Goal: Task Accomplishment & Management: Use online tool/utility

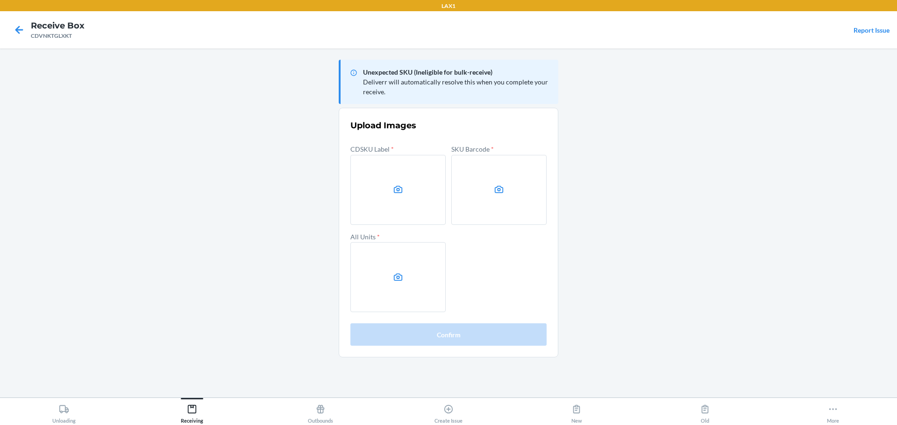
click at [361, 187] on label at bounding box center [397, 190] width 95 height 70
click at [0, 0] on input "file" at bounding box center [0, 0] width 0 height 0
drag, startPoint x: 513, startPoint y: 234, endPoint x: 502, endPoint y: 219, distance: 18.8
click at [510, 227] on div "CDSKU Label * SKU Barcode * All Units *" at bounding box center [448, 228] width 196 height 170
click at [502, 219] on label at bounding box center [498, 190] width 95 height 70
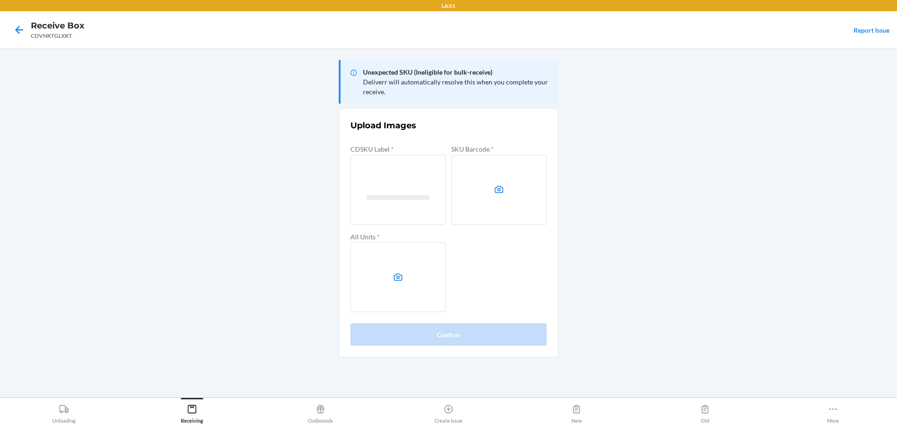
click at [0, 0] on input "file" at bounding box center [0, 0] width 0 height 0
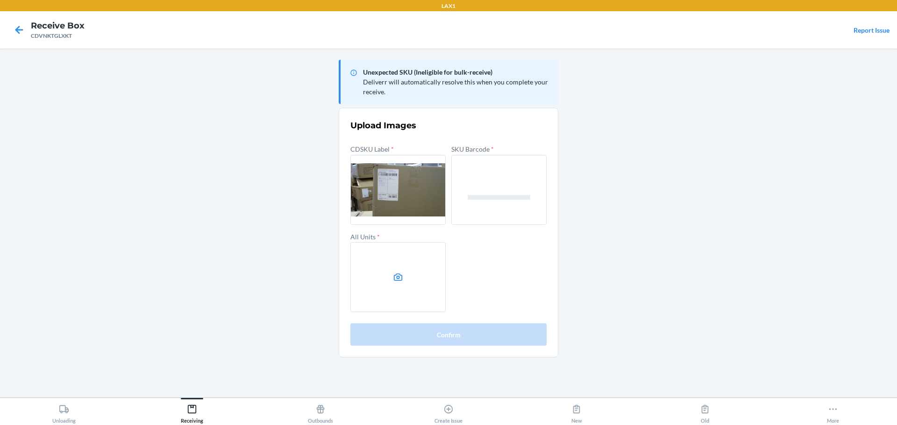
click at [385, 281] on label at bounding box center [397, 277] width 95 height 70
click at [0, 0] on input "file" at bounding box center [0, 0] width 0 height 0
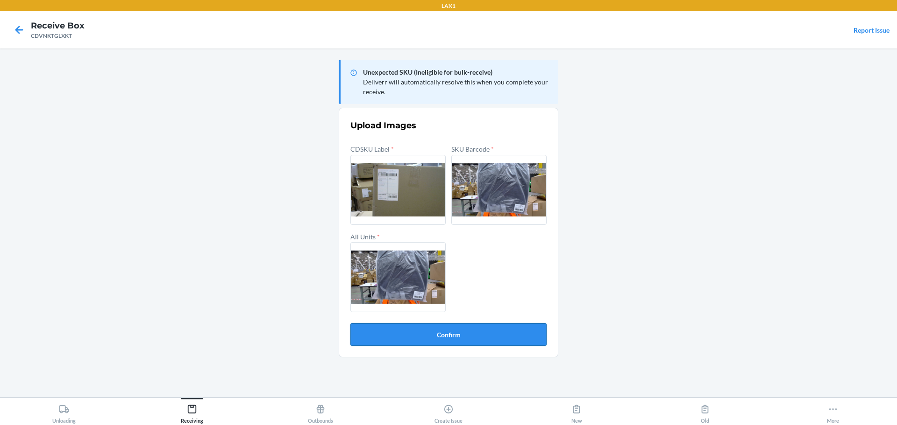
click at [477, 340] on button "Confirm" at bounding box center [448, 335] width 196 height 22
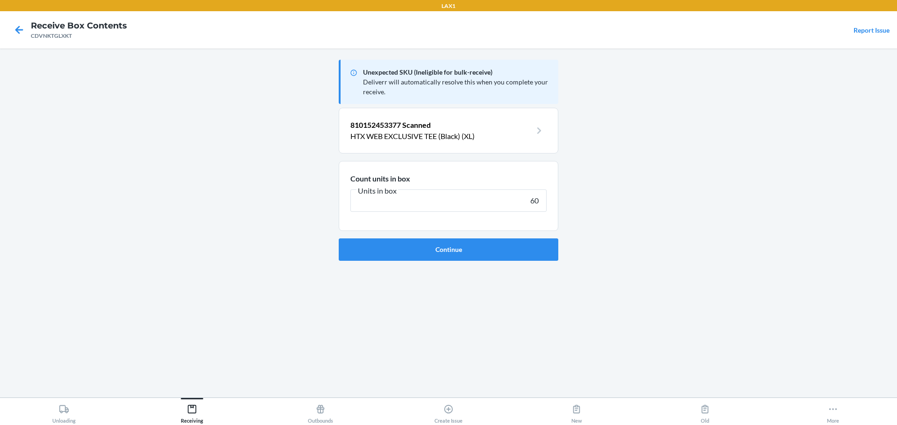
type input "60"
click at [339, 239] on button "Continue" at bounding box center [449, 250] width 220 height 22
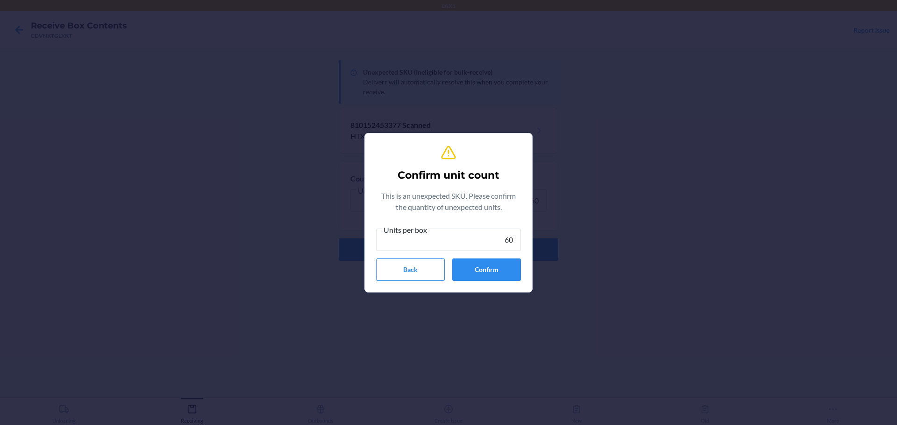
type input "60"
click at [499, 284] on div "Confirm unit count This is an unexpected SKU. Please confirm the quantity of un…" at bounding box center [448, 213] width 145 height 144
click at [500, 283] on div "Confirm unit count This is an unexpected SKU. Please confirm the quantity of un…" at bounding box center [448, 213] width 145 height 144
click at [500, 279] on button "Confirm" at bounding box center [486, 270] width 69 height 22
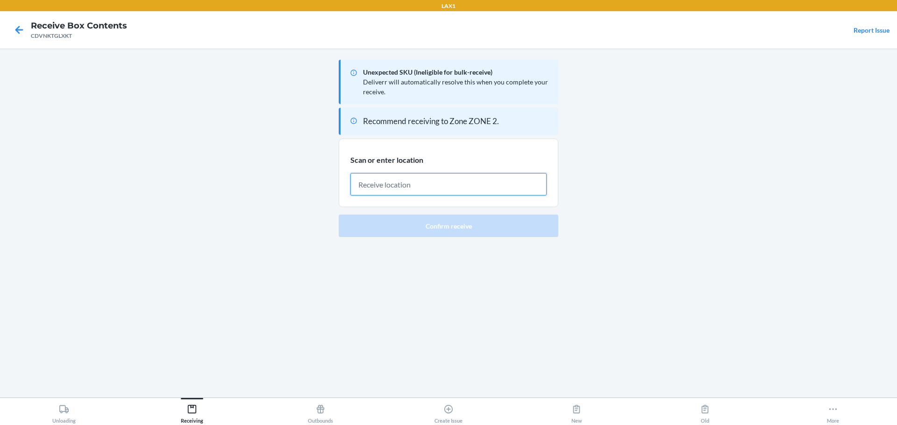
paste input "RECART003"
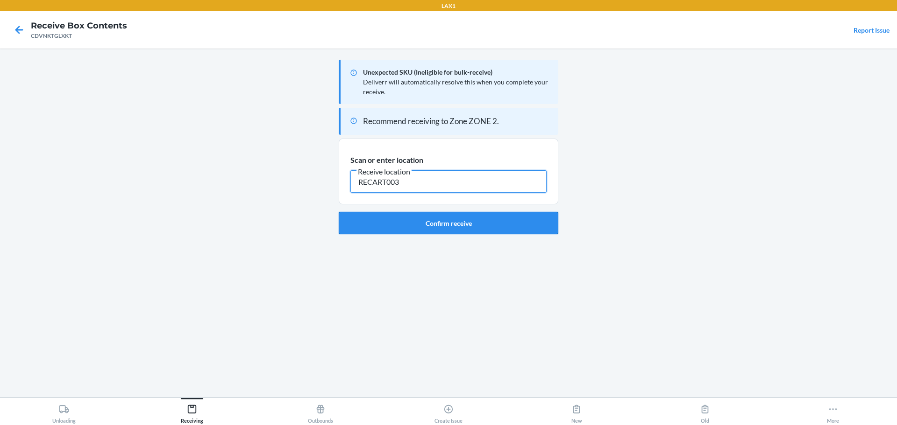
type input "RECART003"
click at [524, 228] on button "Confirm receive" at bounding box center [449, 223] width 220 height 22
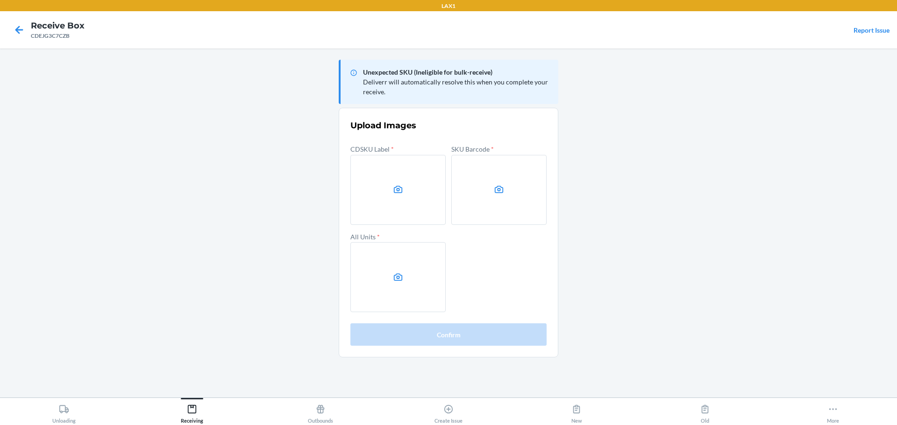
click at [687, 191] on main "Unexpected SKU (Ineligible for bulk-receive) Deliverr will automatically resolv…" at bounding box center [448, 223] width 897 height 349
click at [489, 216] on label at bounding box center [498, 190] width 95 height 70
click at [0, 0] on input "file" at bounding box center [0, 0] width 0 height 0
click at [409, 268] on label at bounding box center [397, 277] width 95 height 70
click at [0, 0] on input "file" at bounding box center [0, 0] width 0 height 0
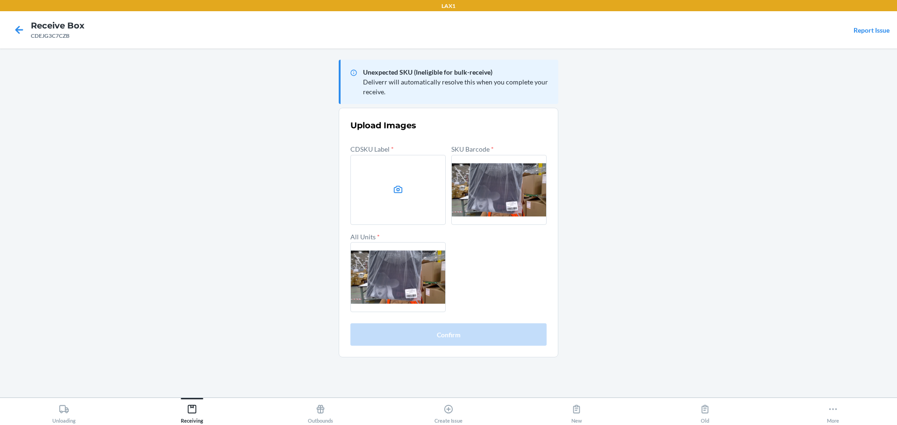
drag, startPoint x: 731, startPoint y: 148, endPoint x: 676, endPoint y: 113, distance: 64.9
click at [722, 149] on main "Unexpected SKU (Ineligible for bulk-receive) Deliverr will automatically resolv…" at bounding box center [448, 223] width 897 height 349
click at [376, 191] on label at bounding box center [397, 190] width 95 height 70
click at [0, 0] on input "file" at bounding box center [0, 0] width 0 height 0
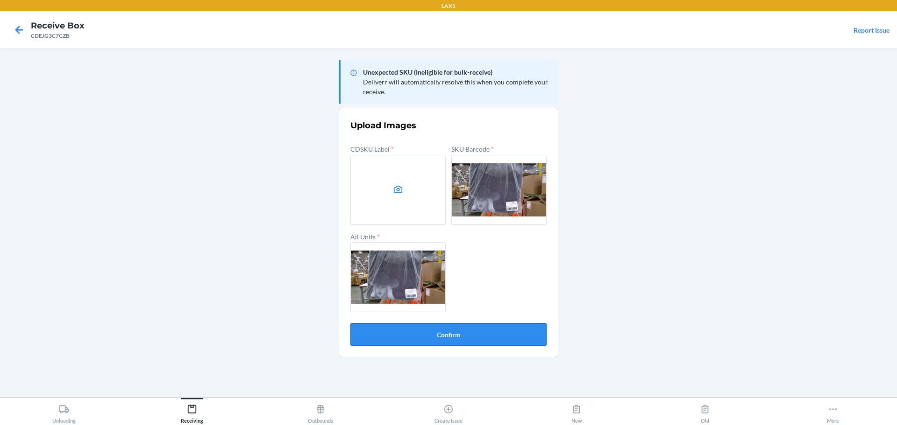
click at [490, 331] on button "Confirm" at bounding box center [448, 335] width 196 height 22
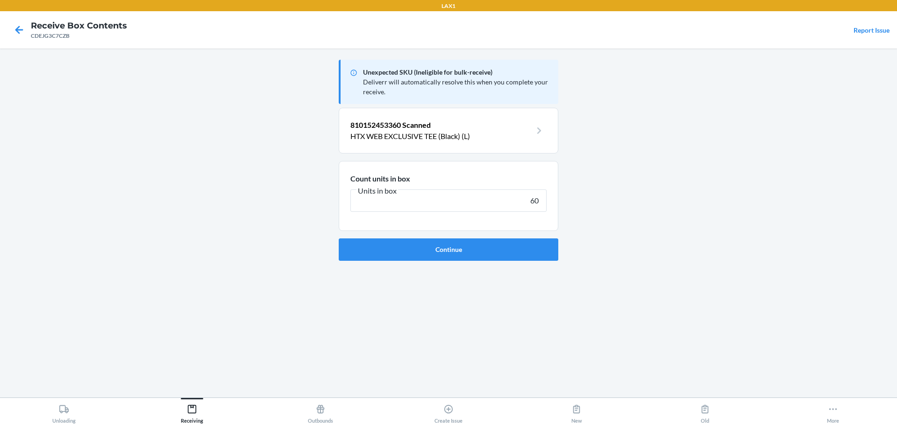
type input "60"
click at [339, 239] on button "Continue" at bounding box center [449, 250] width 220 height 22
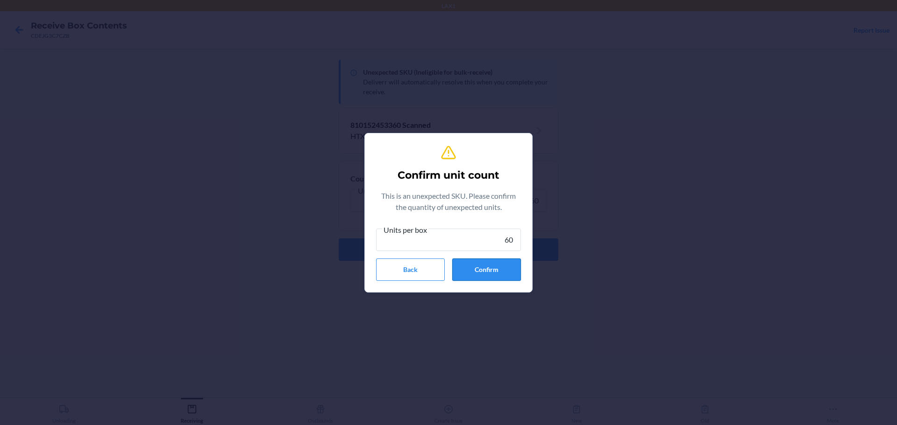
drag, startPoint x: 499, startPoint y: 249, endPoint x: 501, endPoint y: 262, distance: 12.8
click at [500, 258] on div "Units per box 60 Back Confirm" at bounding box center [448, 252] width 145 height 57
type input "60"
drag, startPoint x: 501, startPoint y: 262, endPoint x: 504, endPoint y: 266, distance: 5.3
click at [502, 262] on button "Confirm" at bounding box center [486, 270] width 69 height 22
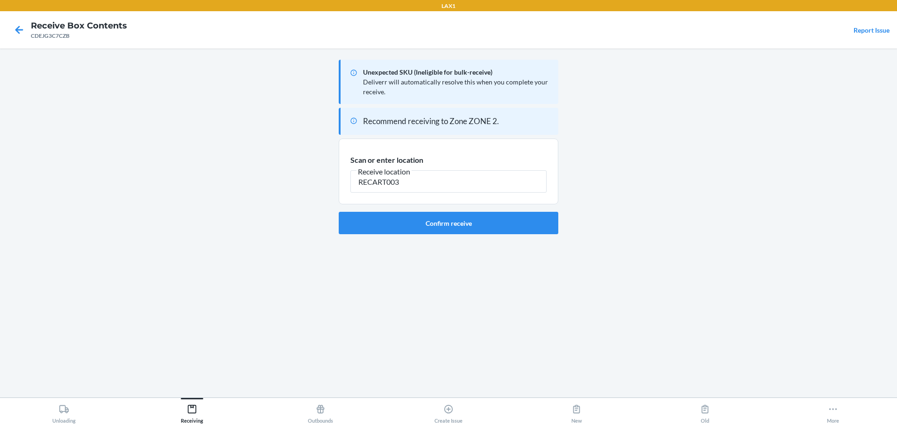
type input "RECART003"
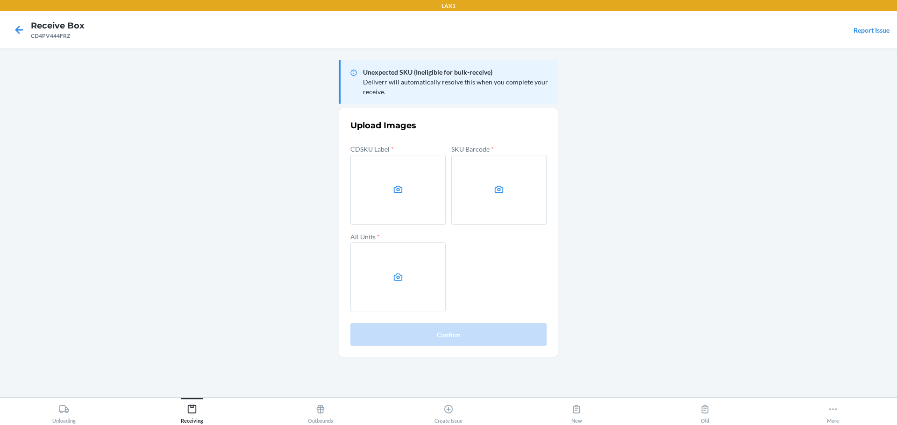
drag, startPoint x: 659, startPoint y: 195, endPoint x: 636, endPoint y: 184, distance: 25.9
click at [659, 195] on main "Unexpected SKU (Ineligible for bulk-receive) Deliverr will automatically resolv…" at bounding box center [448, 223] width 897 height 349
click at [437, 179] on label at bounding box center [397, 190] width 95 height 70
click at [0, 0] on input "file" at bounding box center [0, 0] width 0 height 0
click at [461, 211] on label at bounding box center [498, 190] width 95 height 70
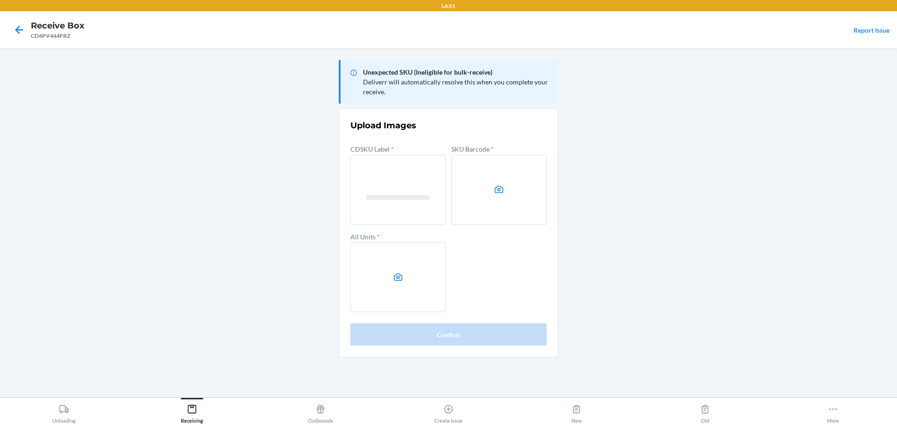
click at [0, 0] on input "file" at bounding box center [0, 0] width 0 height 0
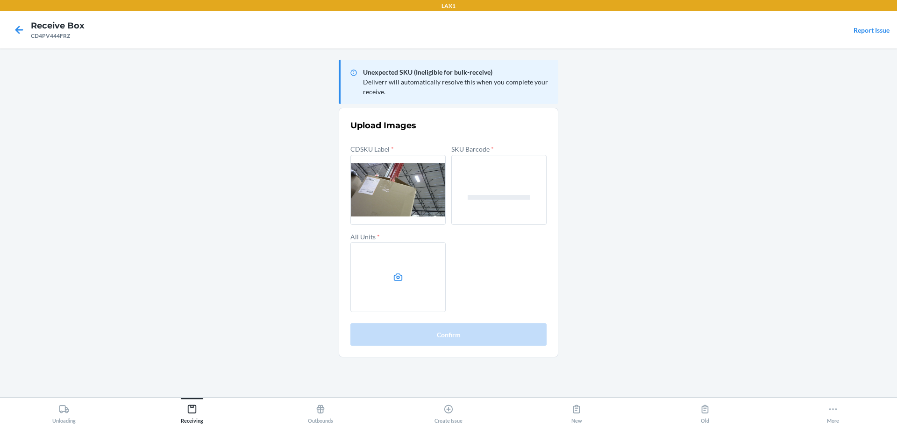
click at [411, 270] on label at bounding box center [397, 277] width 95 height 70
click at [0, 0] on input "file" at bounding box center [0, 0] width 0 height 0
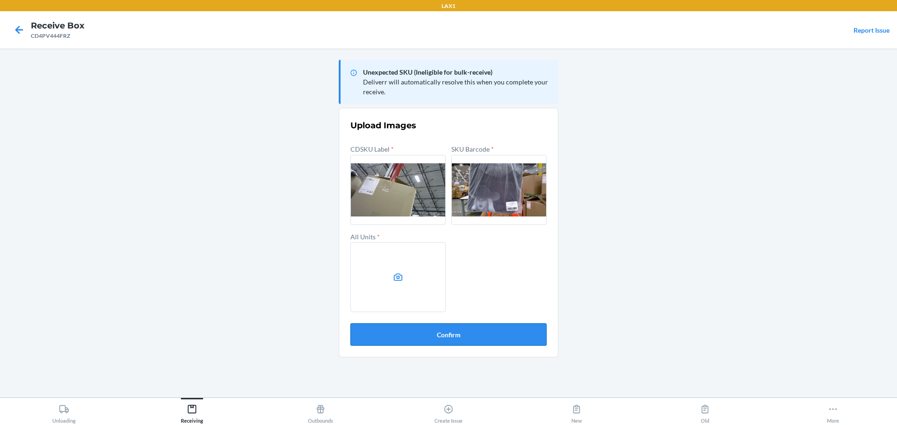
click at [439, 335] on button "Confirm" at bounding box center [448, 335] width 196 height 22
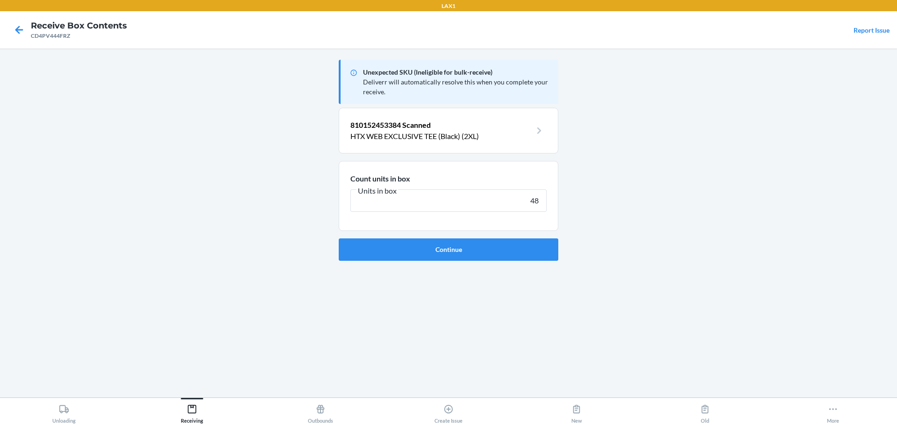
type input "48"
click at [339, 239] on button "Continue" at bounding box center [449, 250] width 220 height 22
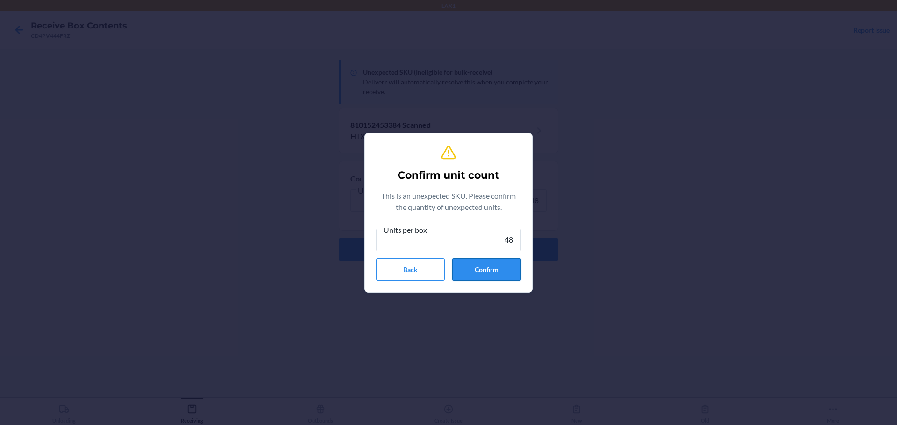
type input "48"
click at [504, 279] on button "Confirm" at bounding box center [486, 270] width 69 height 22
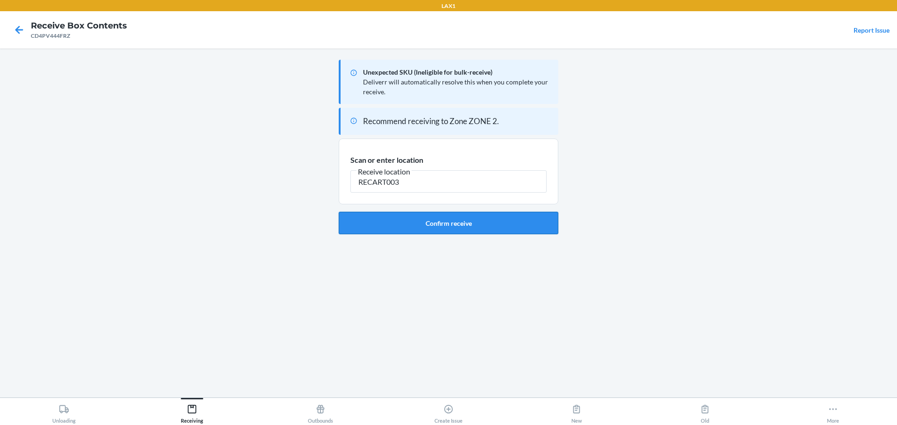
type input "RECART003"
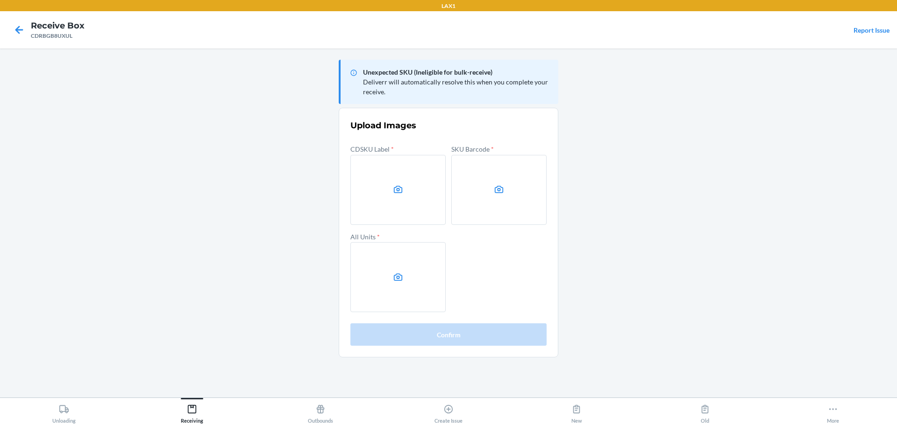
drag, startPoint x: 637, startPoint y: 209, endPoint x: 619, endPoint y: 211, distance: 17.8
click at [637, 209] on main "Unexpected SKU (Ineligible for bulk-receive) Deliverr will automatically resolv…" at bounding box center [448, 223] width 897 height 349
drag, startPoint x: 501, startPoint y: 227, endPoint x: 499, endPoint y: 220, distance: 7.1
click at [501, 227] on div "CDSKU Label * SKU Barcode * All Units *" at bounding box center [448, 228] width 196 height 170
drag, startPoint x: 499, startPoint y: 219, endPoint x: 498, endPoint y: 213, distance: 5.7
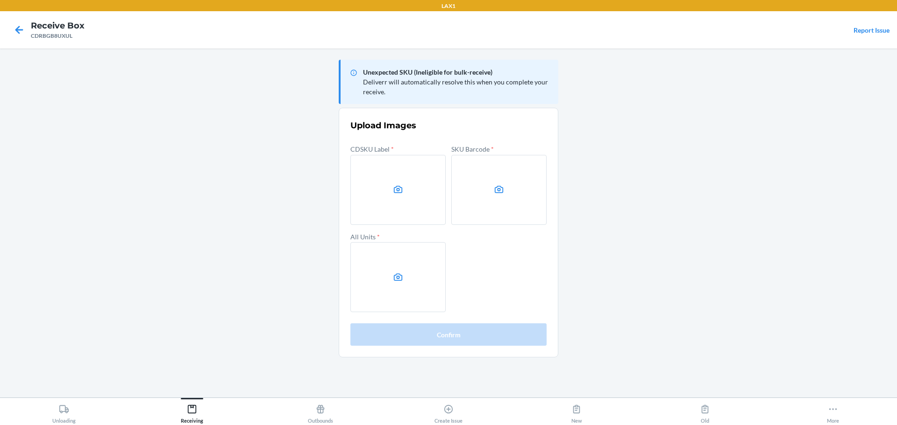
click at [498, 213] on label at bounding box center [498, 190] width 95 height 70
click at [0, 0] on input "file" at bounding box center [0, 0] width 0 height 0
click at [366, 265] on label at bounding box center [397, 277] width 95 height 70
click at [0, 0] on input "file" at bounding box center [0, 0] width 0 height 0
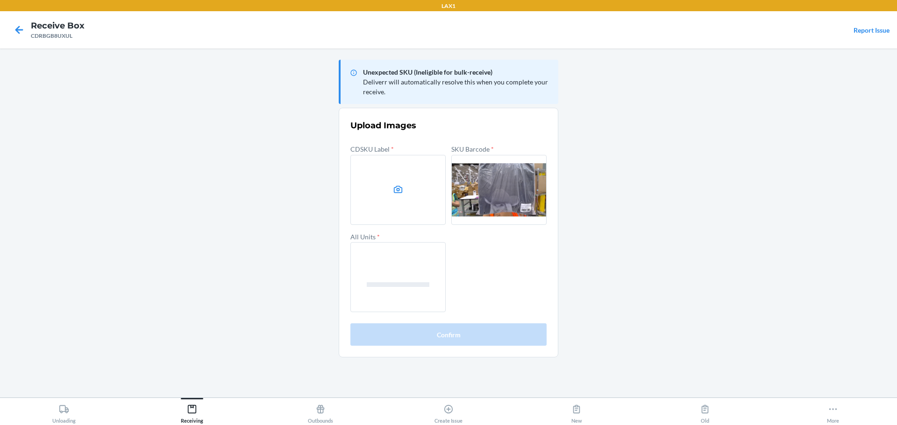
click at [364, 191] on label at bounding box center [397, 190] width 95 height 70
click at [0, 0] on input "file" at bounding box center [0, 0] width 0 height 0
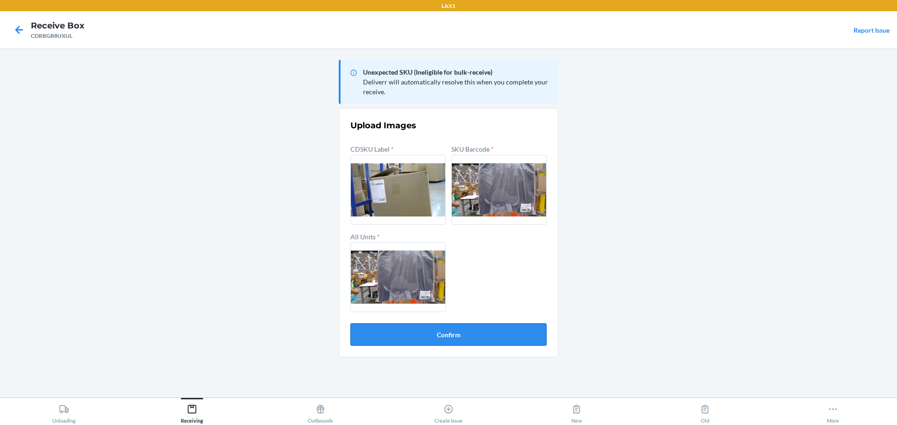
click at [495, 340] on button "Confirm" at bounding box center [448, 335] width 196 height 22
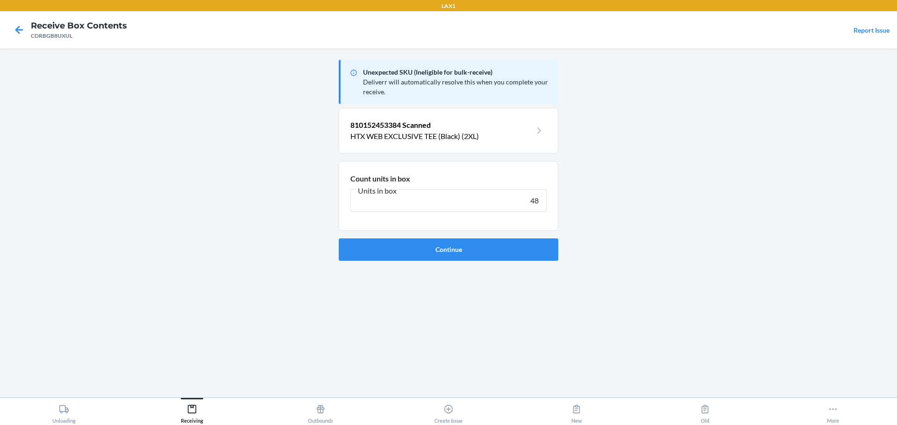
type input "48"
click at [339, 239] on button "Continue" at bounding box center [449, 250] width 220 height 22
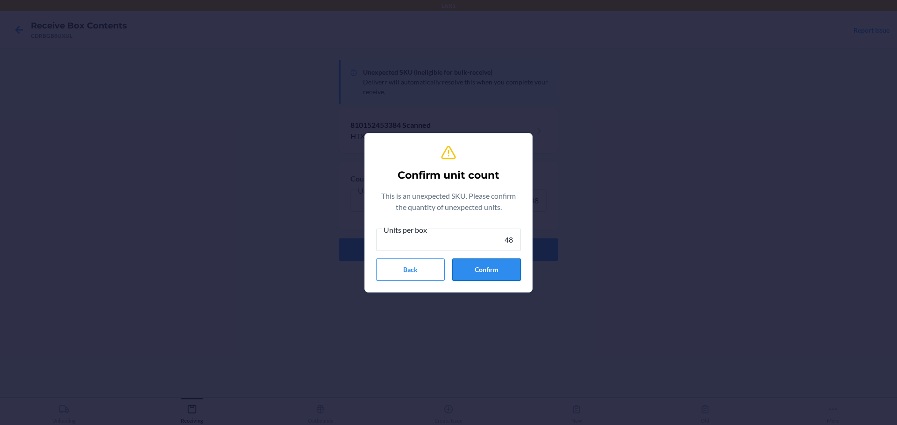
type input "48"
click at [496, 274] on button "Confirm" at bounding box center [486, 270] width 69 height 22
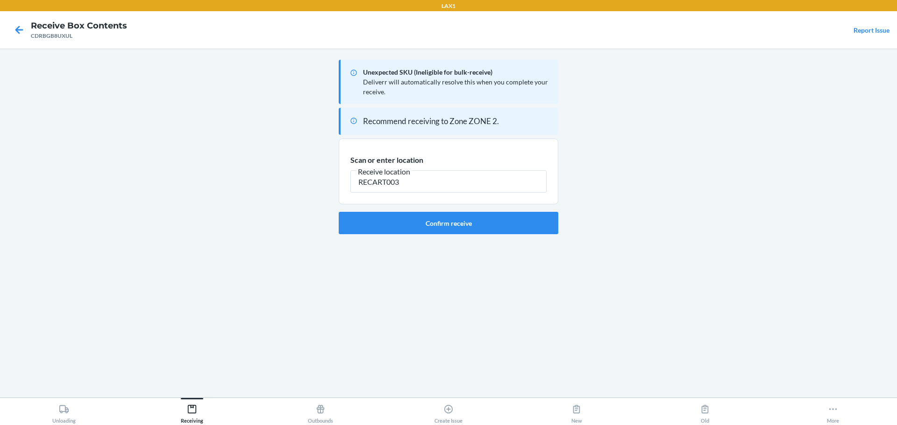
type input "RECART003"
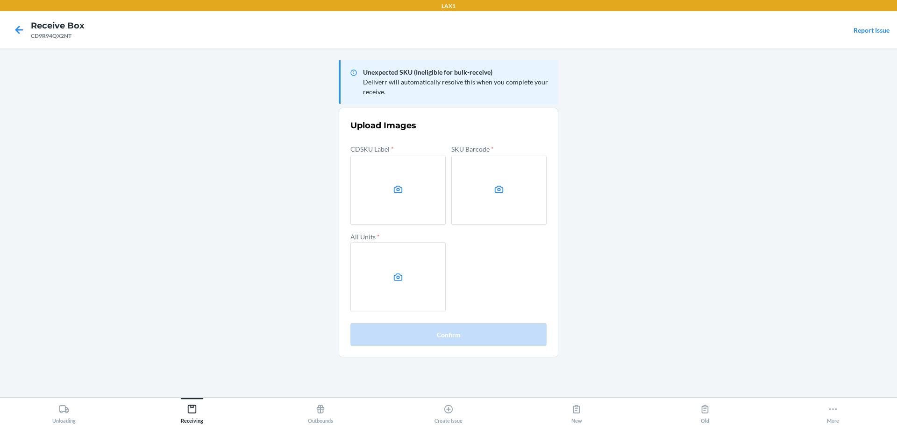
click at [635, 99] on main "Unexpected SKU (Ineligible for bulk-receive) Deliverr will automatically resolv…" at bounding box center [448, 223] width 897 height 349
click at [637, 98] on main "Unexpected SKU (Ineligible for bulk-receive) Deliverr will automatically resolv…" at bounding box center [448, 223] width 897 height 349
click at [405, 173] on label at bounding box center [397, 190] width 95 height 70
click at [0, 0] on input "file" at bounding box center [0, 0] width 0 height 0
click at [465, 205] on label at bounding box center [498, 190] width 95 height 70
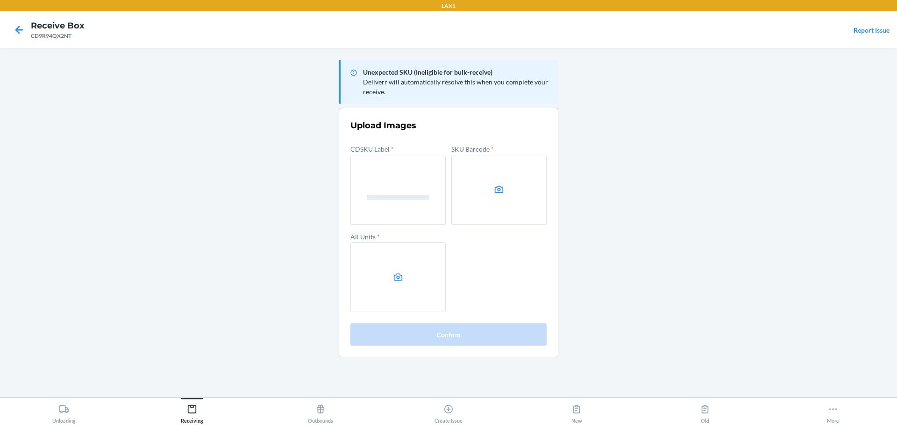
click at [0, 0] on input "file" at bounding box center [0, 0] width 0 height 0
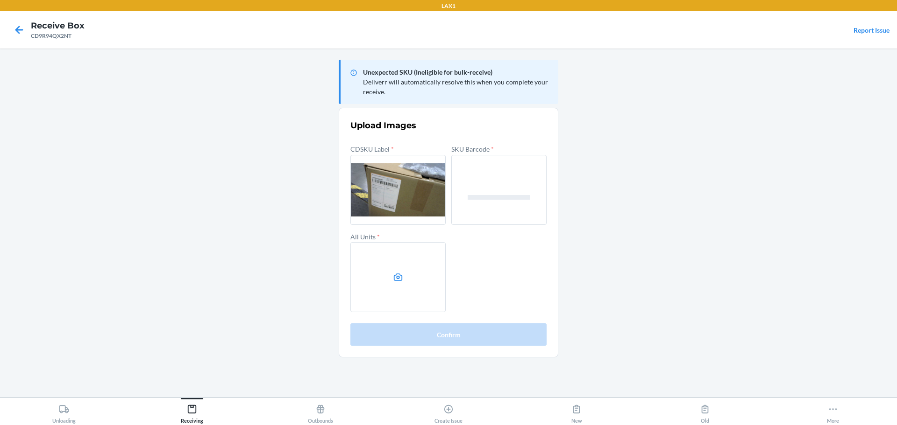
click at [428, 280] on label at bounding box center [397, 277] width 95 height 70
click at [0, 0] on input "file" at bounding box center [0, 0] width 0 height 0
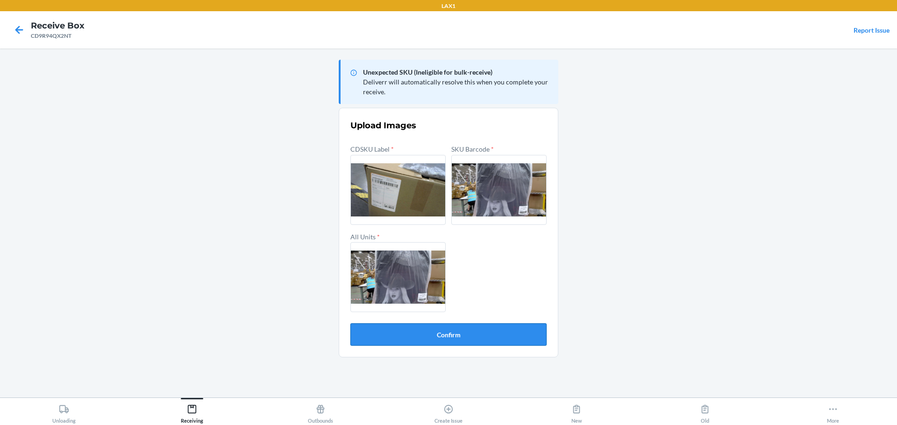
click at [454, 337] on button "Confirm" at bounding box center [448, 335] width 196 height 22
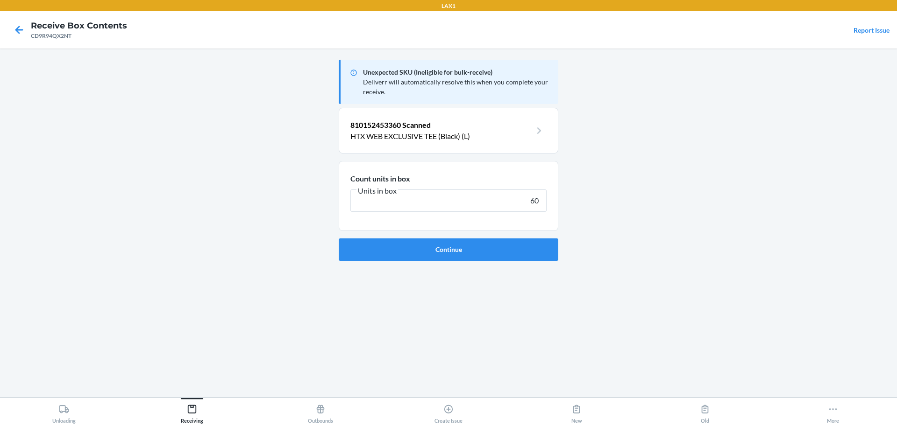
type input "60"
click at [339, 239] on button "Continue" at bounding box center [449, 250] width 220 height 22
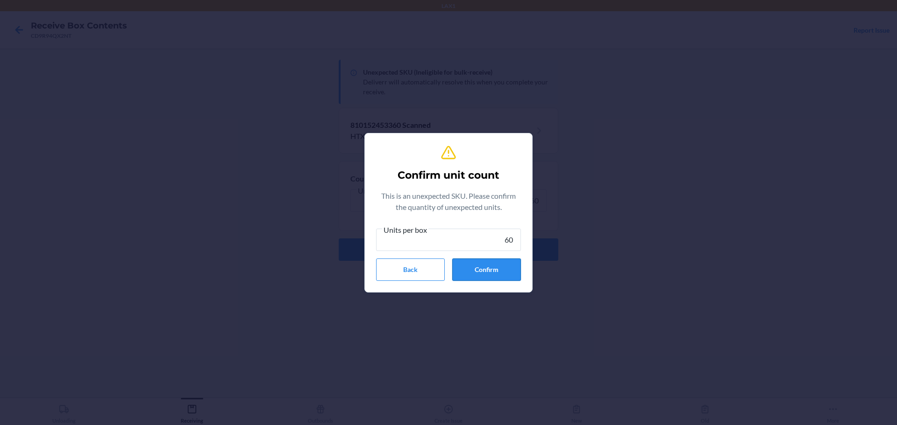
type input "60"
drag, startPoint x: 490, startPoint y: 278, endPoint x: 485, endPoint y: 279, distance: 4.7
click at [485, 279] on button "Confirm" at bounding box center [486, 270] width 69 height 22
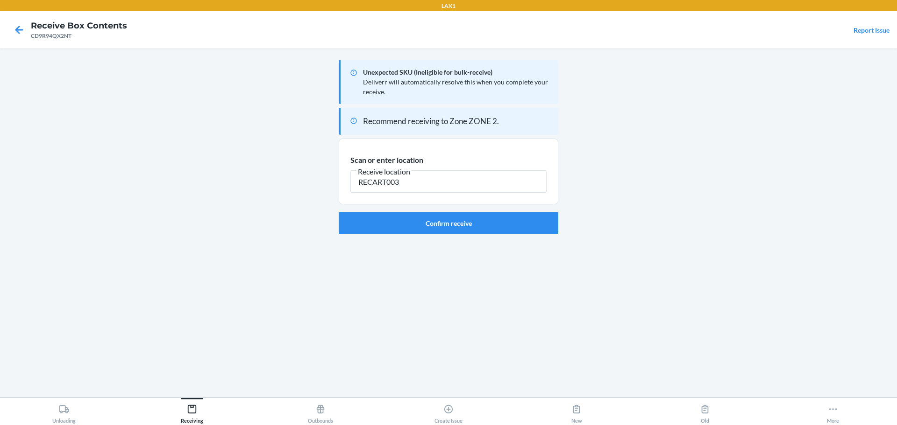
type input "RECART003"
